Goal: Information Seeking & Learning: Learn about a topic

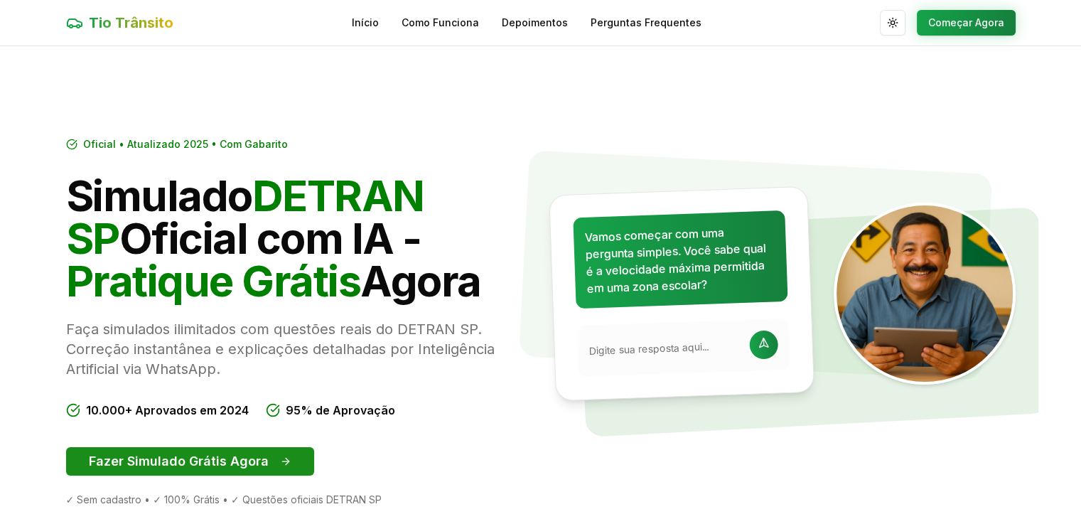
click at [271, 464] on button "Fazer Simulado Grátis Agora" at bounding box center [190, 461] width 248 height 28
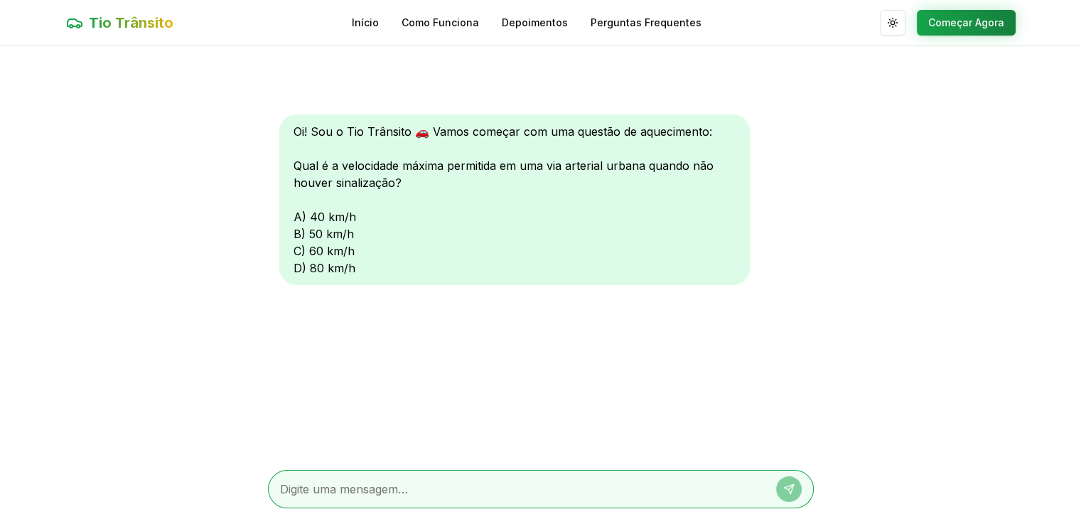
click at [292, 246] on div "Oi! Sou o Tio Trânsito 🚗 Vamos começar com uma questão de aquecimento: Qual é a…" at bounding box center [514, 199] width 470 height 171
click at [298, 248] on div "Oi! Sou o Tio Trânsito 🚗 Vamos começar com uma questão de aquecimento: Qual é a…" at bounding box center [514, 199] width 470 height 171
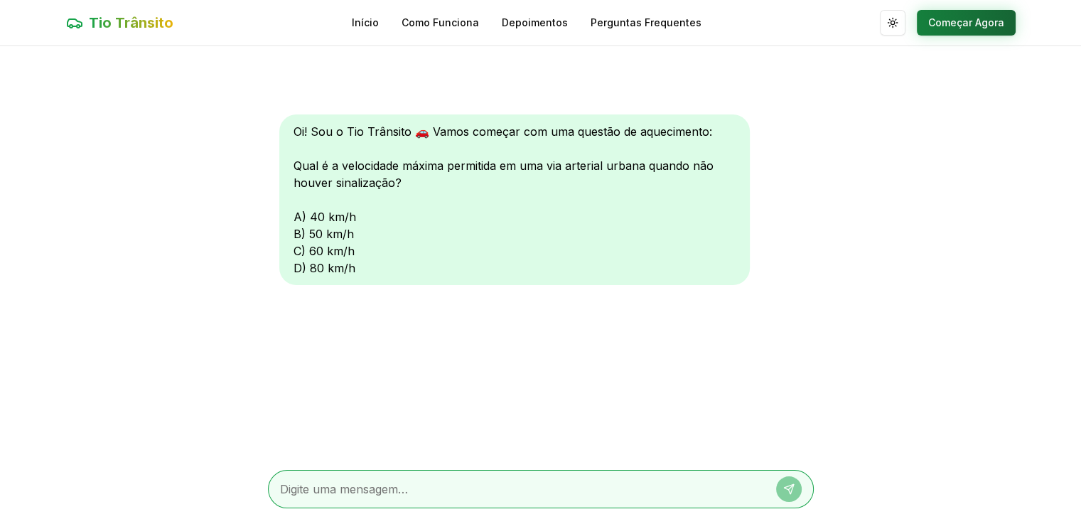
click at [956, 25] on button "Começar Agora" at bounding box center [966, 23] width 99 height 26
click at [966, 18] on button "Começar Agora" at bounding box center [966, 23] width 99 height 26
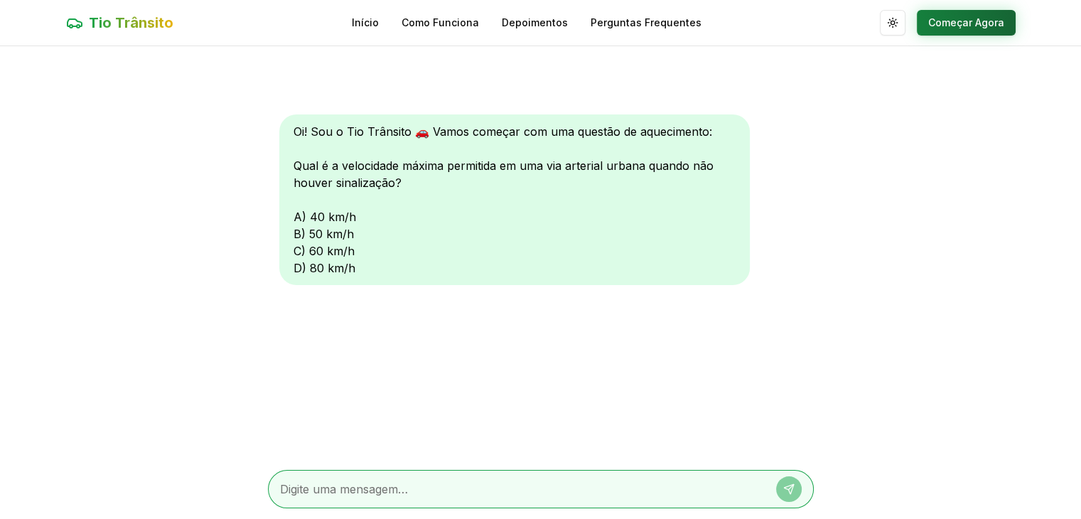
click at [966, 18] on button "Começar Agora" at bounding box center [966, 23] width 99 height 26
click at [382, 489] on textarea at bounding box center [521, 488] width 482 height 17
type textarea "c"
click at [787, 480] on button at bounding box center [789, 489] width 26 height 26
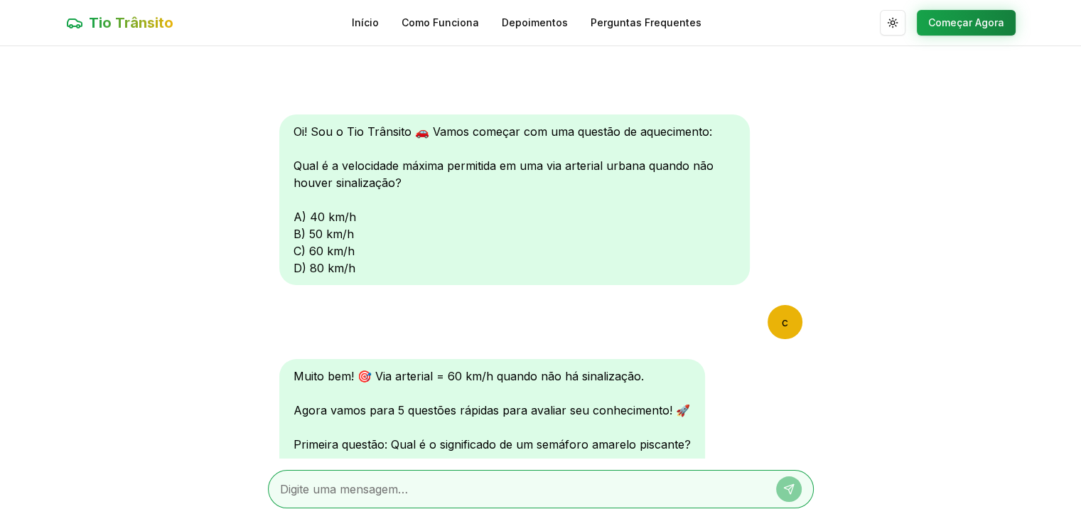
scroll to position [136, 0]
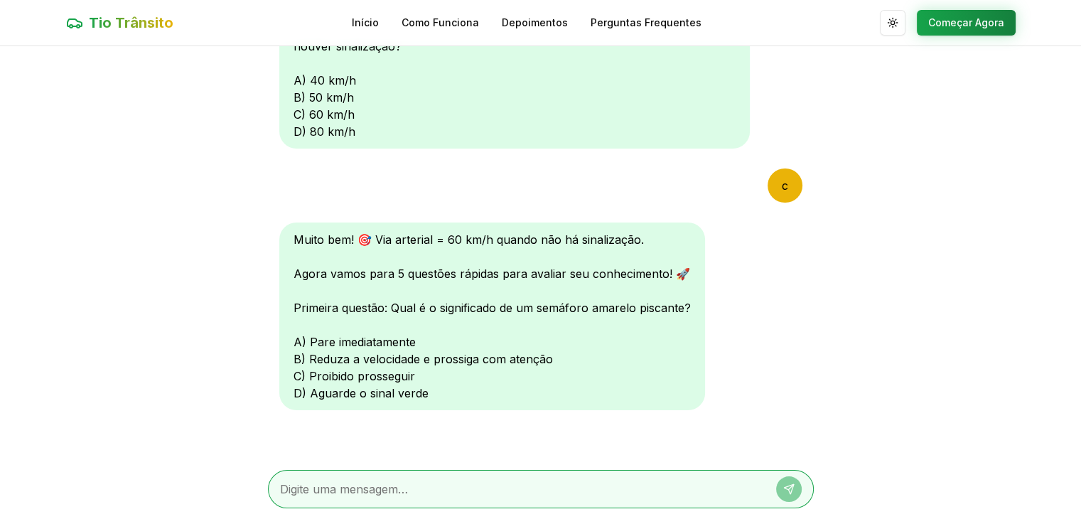
click at [329, 487] on textarea at bounding box center [521, 488] width 482 height 17
type textarea "d"
click at [787, 488] on icon at bounding box center [788, 488] width 9 height 9
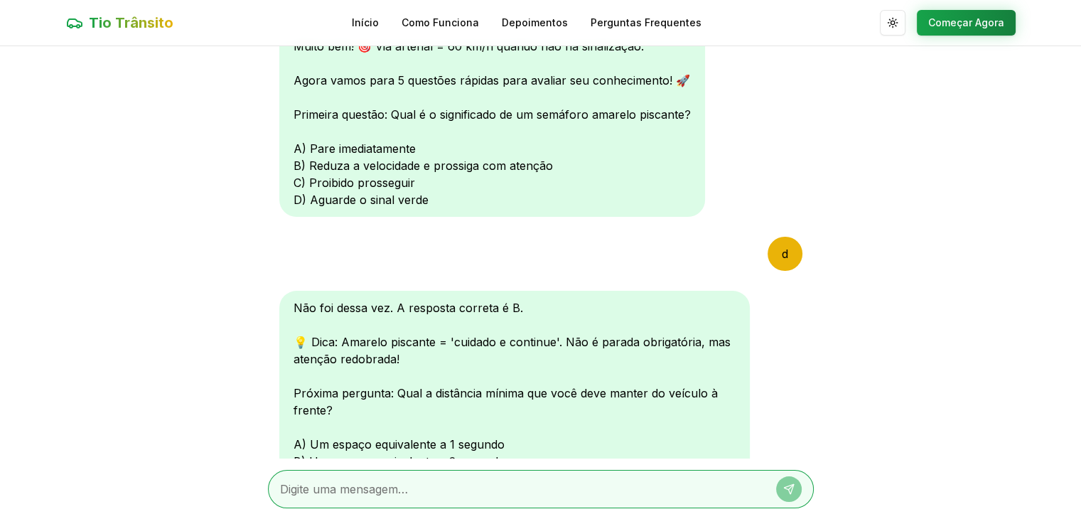
scroll to position [505, 0]
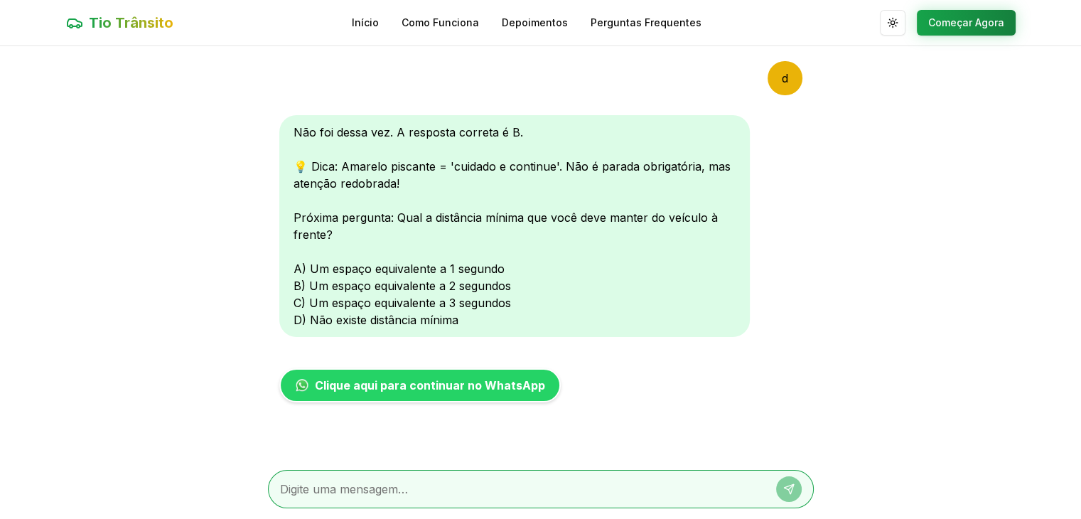
click at [461, 492] on textarea at bounding box center [521, 488] width 482 height 17
type textarea "c"
click at [787, 479] on button at bounding box center [789, 489] width 26 height 26
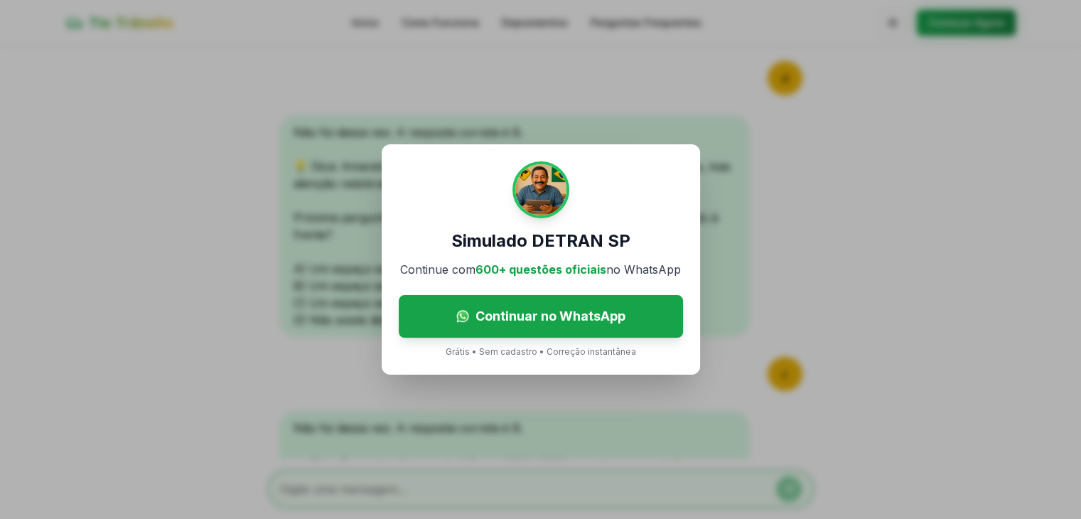
scroll to position [801, 0]
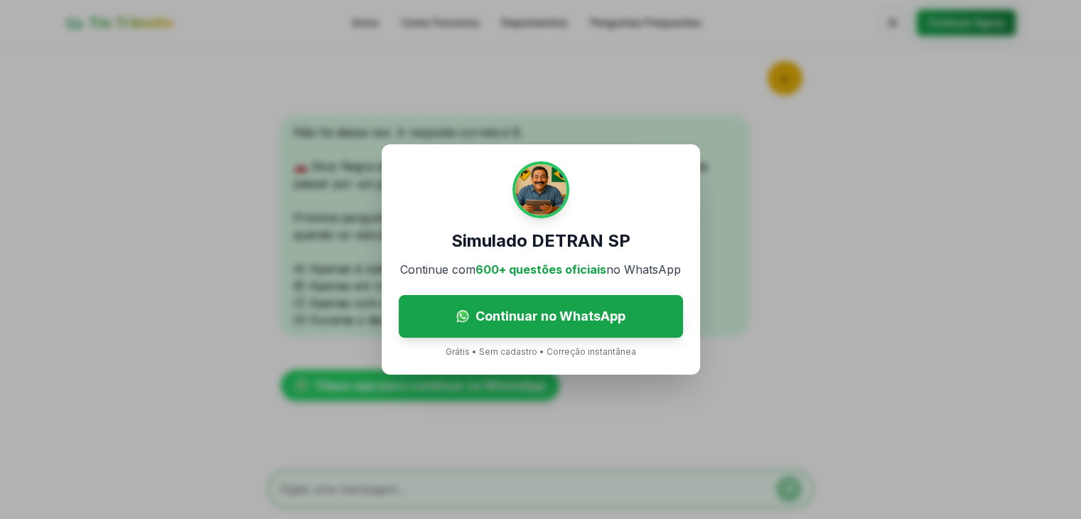
click at [811, 208] on div "Simulado DETRAN SP Continue com 600+ questões oficiais no WhatsApp Continuar no…" at bounding box center [540, 259] width 1081 height 519
drag, startPoint x: 811, startPoint y: 208, endPoint x: 944, endPoint y: 73, distance: 189.5
click at [944, 73] on div "Simulado DETRAN SP Continue com 600+ questões oficiais no WhatsApp Continuar no…" at bounding box center [540, 259] width 1081 height 519
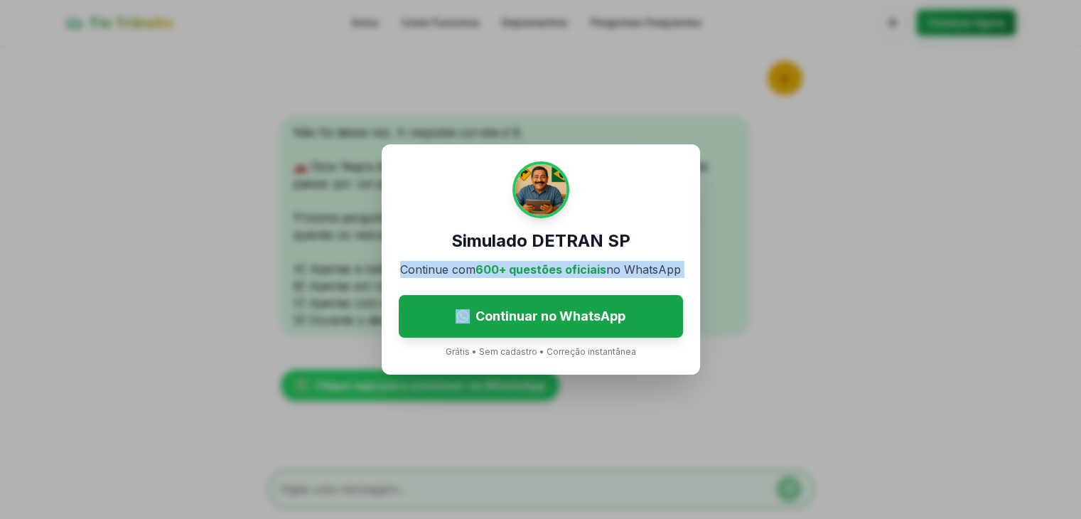
click at [944, 73] on div "Simulado DETRAN SP Continue com 600+ questões oficiais no WhatsApp Continuar no…" at bounding box center [540, 259] width 1081 height 519
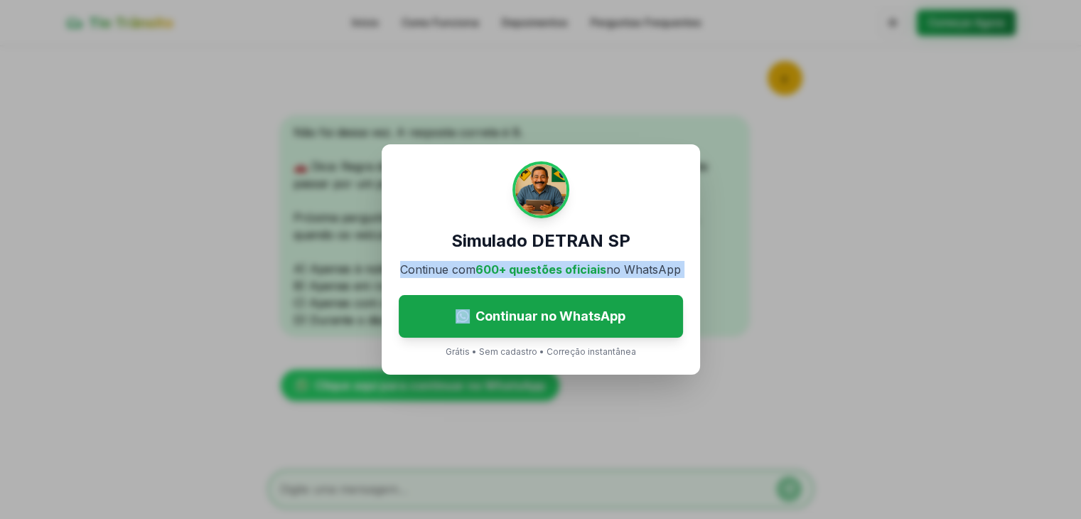
click at [944, 73] on div "Simulado DETRAN SP Continue com 600+ questões oficiais no WhatsApp Continuar no…" at bounding box center [540, 259] width 1081 height 519
click at [855, 63] on div "Simulado DETRAN SP Continue com 600+ questões oficiais no WhatsApp Continuar no…" at bounding box center [540, 259] width 1081 height 519
